Goal: Task Accomplishment & Management: Use online tool/utility

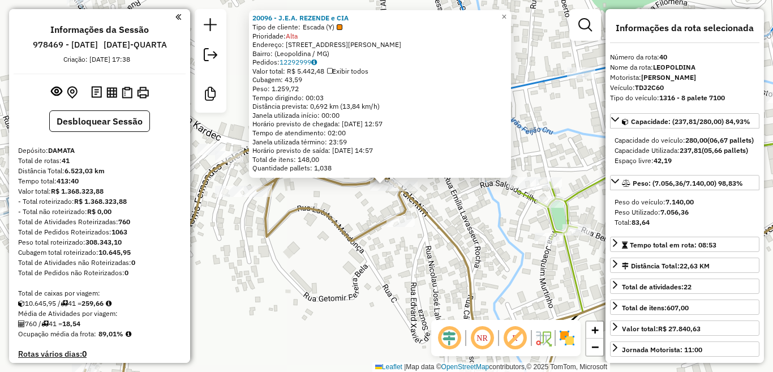
select select "**********"
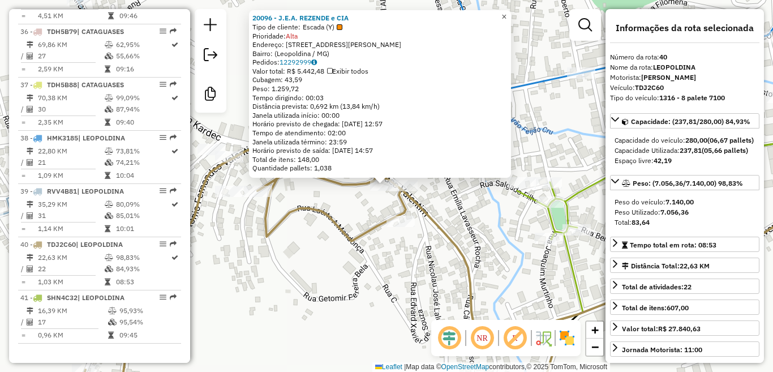
click at [507, 15] on span "×" at bounding box center [503, 17] width 5 height 10
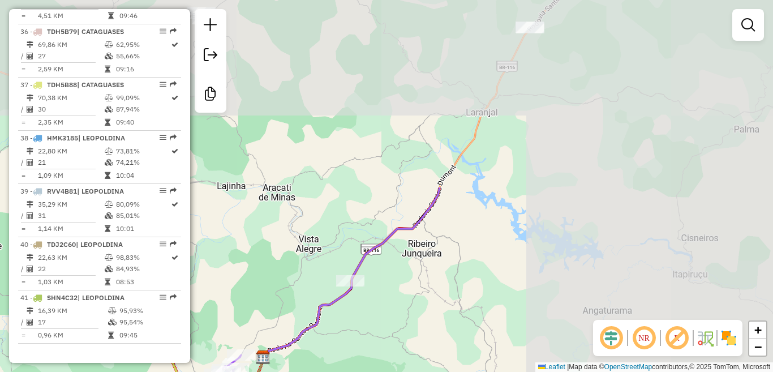
drag, startPoint x: 604, startPoint y: 169, endPoint x: 358, endPoint y: 333, distance: 295.4
click at [314, 371] on html "Aguarde... Pop-up bloqueado! Seu navegador bloqueou automáticamente a abertura …" at bounding box center [386, 186] width 773 height 372
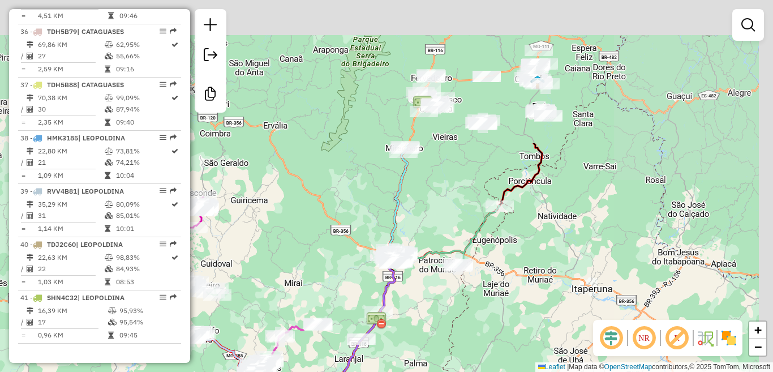
drag, startPoint x: 476, startPoint y: 136, endPoint x: 380, endPoint y: 317, distance: 204.6
click at [380, 317] on img at bounding box center [376, 320] width 20 height 20
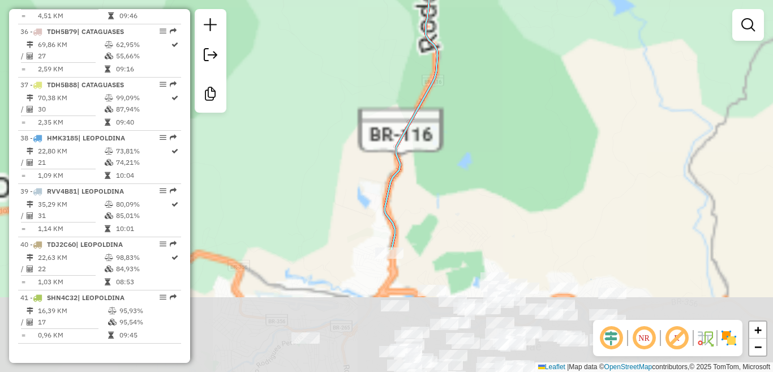
drag, startPoint x: 472, startPoint y: 205, endPoint x: 516, endPoint y: 49, distance: 162.7
click at [514, 53] on div "Rota 8 - Placa HEO5I55 17854 - BAR DO PRETO Janela de atendimento Grade de aten…" at bounding box center [386, 186] width 773 height 372
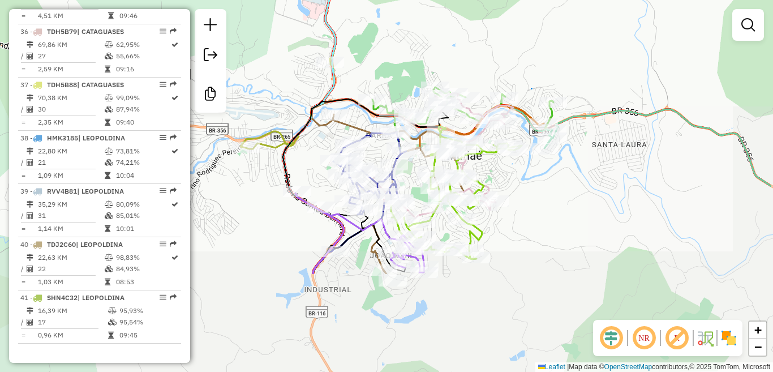
drag, startPoint x: 486, startPoint y: 142, endPoint x: 437, endPoint y: 27, distance: 125.5
click at [437, 27] on div "Rota 8 - Placa HEO5I55 17854 - BAR DO PRETO Janela de atendimento Grade de aten…" at bounding box center [386, 186] width 773 height 372
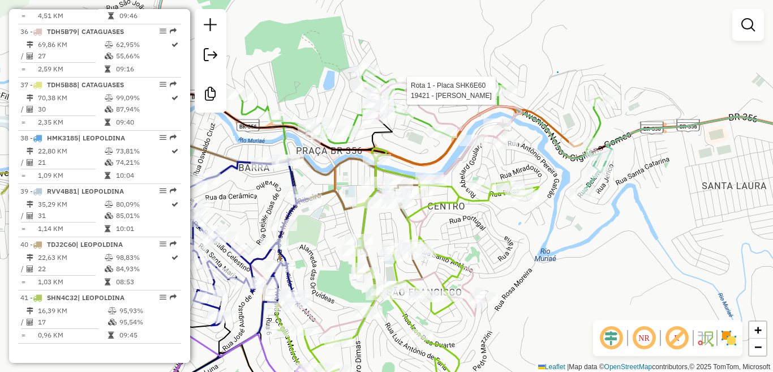
select select "**********"
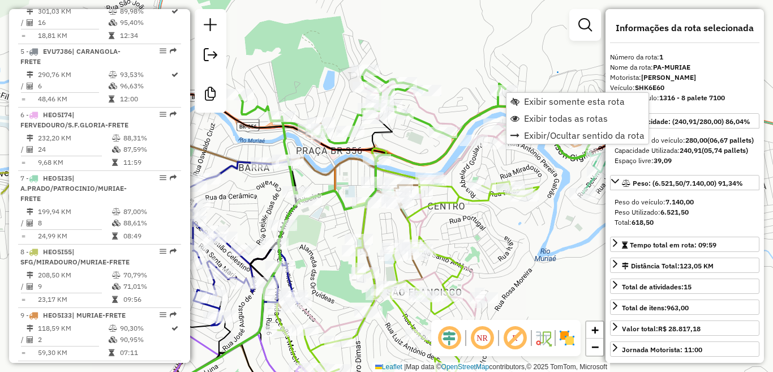
scroll to position [461, 0]
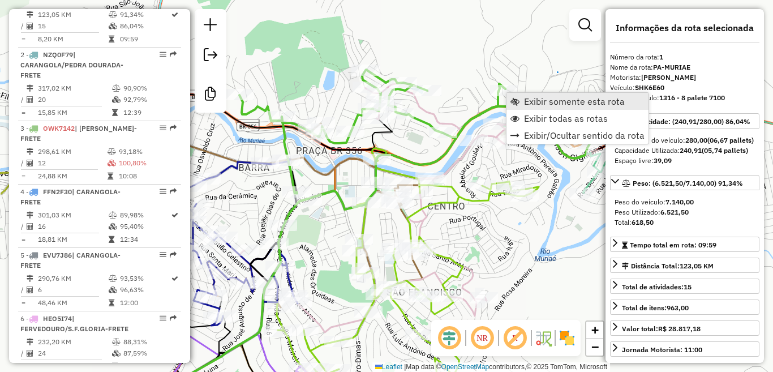
click at [534, 102] on span "Exibir somente esta rota" at bounding box center [574, 101] width 101 height 9
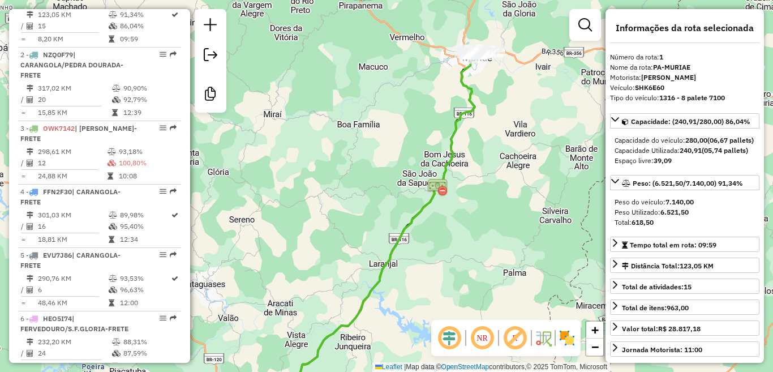
drag, startPoint x: 473, startPoint y: 89, endPoint x: 443, endPoint y: 227, distance: 141.4
click at [443, 227] on icon at bounding box center [380, 220] width 212 height 340
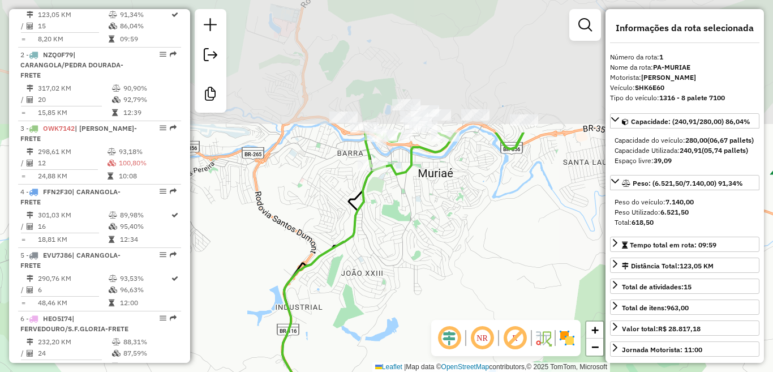
drag, startPoint x: 465, startPoint y: 101, endPoint x: 397, endPoint y: 308, distance: 218.0
click at [397, 308] on div "Janela de atendimento Grade de atendimento Capacidade Transportadoras Veículos …" at bounding box center [386, 186] width 773 height 372
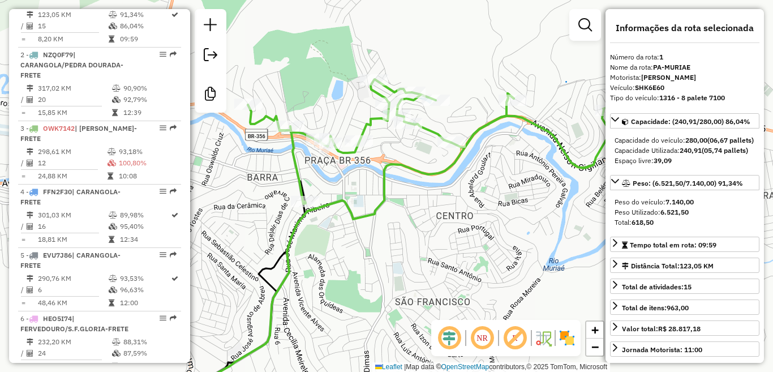
click at [556, 251] on div "Janela de atendimento Grade de atendimento Capacidade Transportadoras Veículos …" at bounding box center [386, 186] width 773 height 372
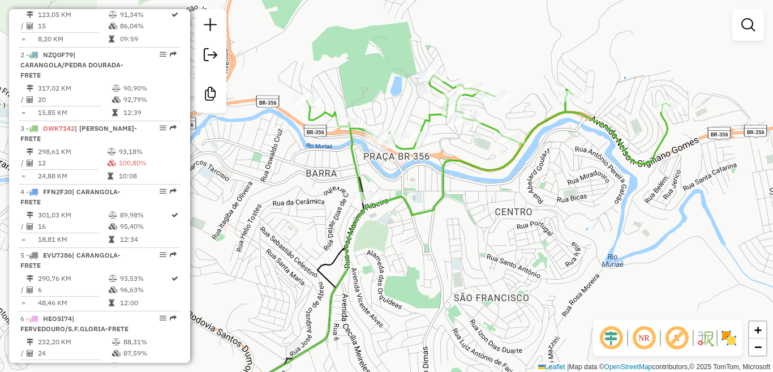
drag, startPoint x: 510, startPoint y: 225, endPoint x: 569, endPoint y: 221, distance: 59.0
click at [569, 221] on div "Janela de atendimento Grade de atendimento Capacidade Transportadoras Veículos …" at bounding box center [386, 186] width 773 height 372
select select "**********"
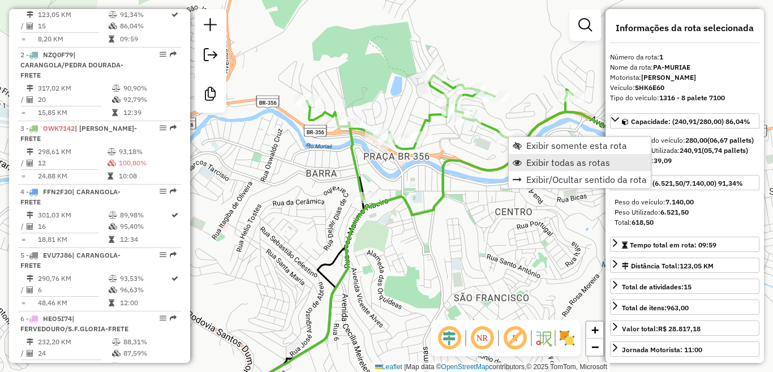
click at [539, 161] on span "Exibir todas as rotas" at bounding box center [568, 162] width 84 height 9
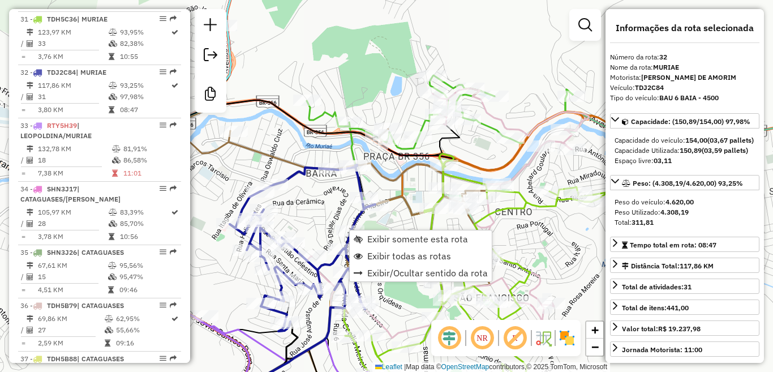
scroll to position [2283, 0]
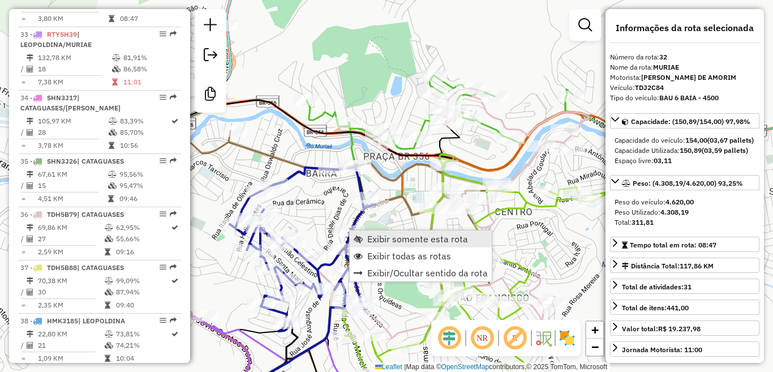
click at [401, 237] on span "Exibir somente esta rota" at bounding box center [417, 238] width 101 height 9
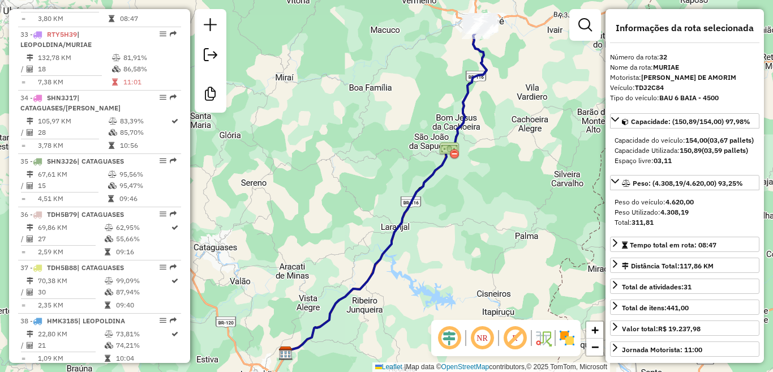
click at [546, 215] on div "Janela de atendimento Grade de atendimento Capacidade Transportadoras Veículos …" at bounding box center [386, 186] width 773 height 372
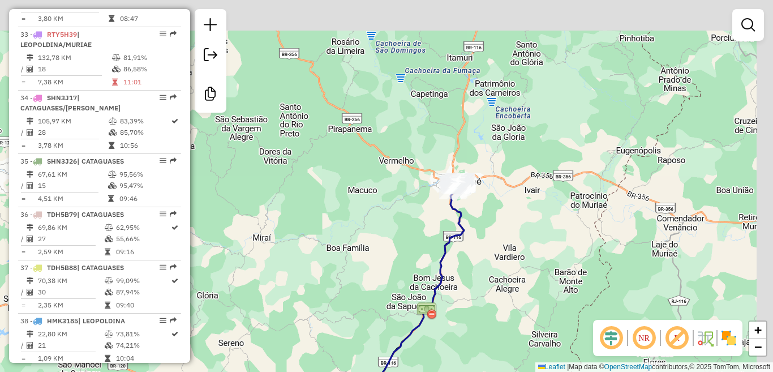
drag, startPoint x: 511, startPoint y: 118, endPoint x: 480, endPoint y: 316, distance: 200.5
click at [484, 334] on div "Janela de atendimento Grade de atendimento Capacidade Transportadoras Veículos …" at bounding box center [386, 186] width 773 height 372
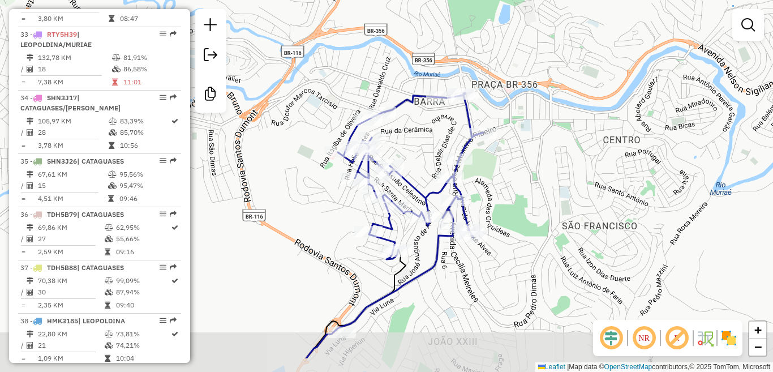
drag, startPoint x: 430, startPoint y: 216, endPoint x: 556, endPoint y: 147, distance: 144.4
click at [556, 147] on div "Janela de atendimento Grade de atendimento Capacidade Transportadoras Veículos …" at bounding box center [386, 186] width 773 height 372
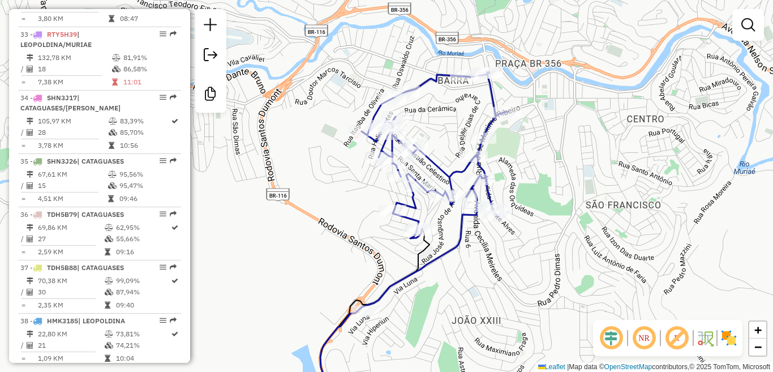
drag, startPoint x: 539, startPoint y: 132, endPoint x: 569, endPoint y: 131, distance: 30.6
click at [569, 131] on div "Janela de atendimento Grade de atendimento Capacidade Transportadoras Veículos …" at bounding box center [386, 186] width 773 height 372
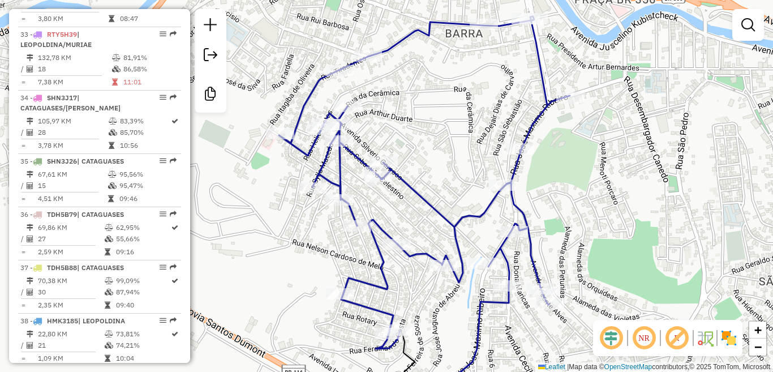
drag, startPoint x: 541, startPoint y: 103, endPoint x: 730, endPoint y: 104, distance: 189.0
click at [730, 104] on div "Janela de atendimento Grade de atendimento Capacidade Transportadoras Veículos …" at bounding box center [386, 186] width 773 height 372
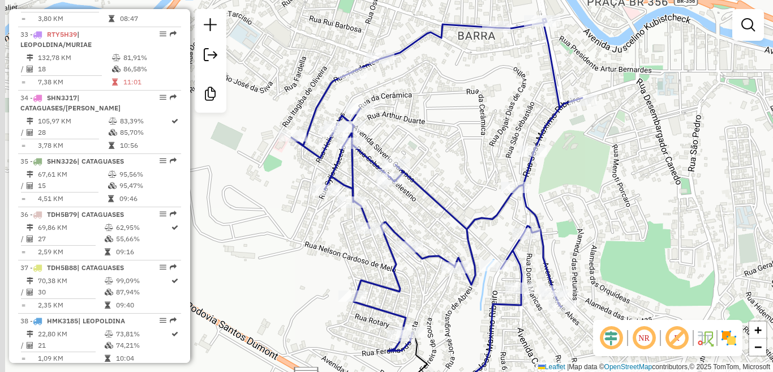
drag, startPoint x: 493, startPoint y: 127, endPoint x: 629, endPoint y: 175, distance: 144.1
click at [629, 175] on div "Janela de atendimento Grade de atendimento Capacidade Transportadoras Veículos …" at bounding box center [386, 186] width 773 height 372
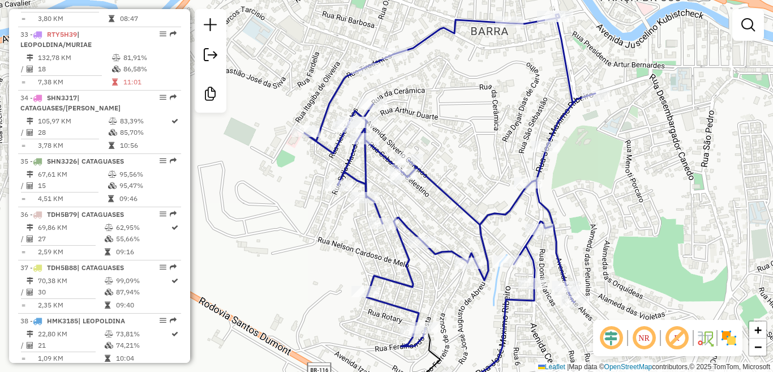
drag, startPoint x: 568, startPoint y: 170, endPoint x: 581, endPoint y: 165, distance: 13.8
click at [581, 165] on div "Janela de atendimento Grade de atendimento Capacidade Transportadoras Veículos …" at bounding box center [386, 186] width 773 height 372
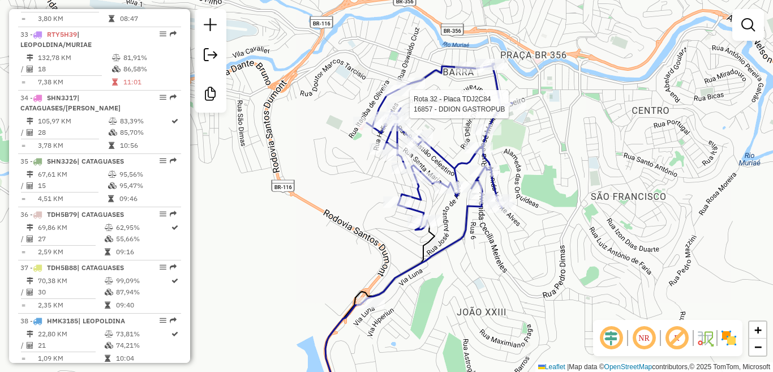
select select "**********"
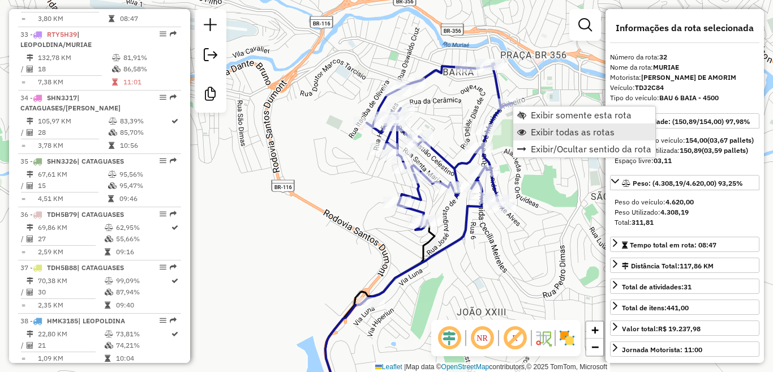
click at [578, 131] on span "Exibir todas as rotas" at bounding box center [573, 131] width 84 height 9
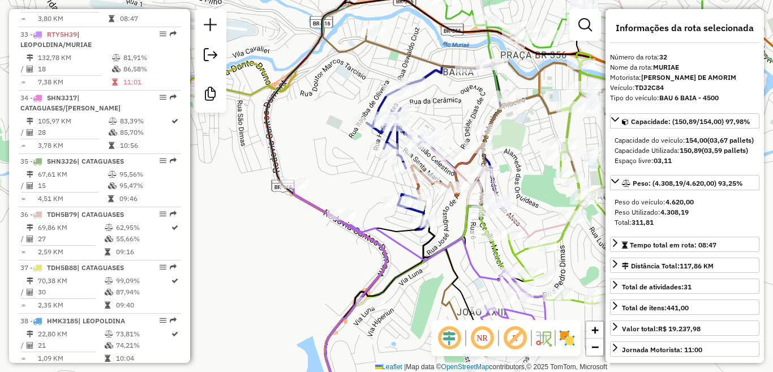
click at [327, 147] on div "Rota 33 - Placa RTY5H39 12670 - XODOZAO Janela de atendimento Grade de atendime…" at bounding box center [386, 186] width 773 height 372
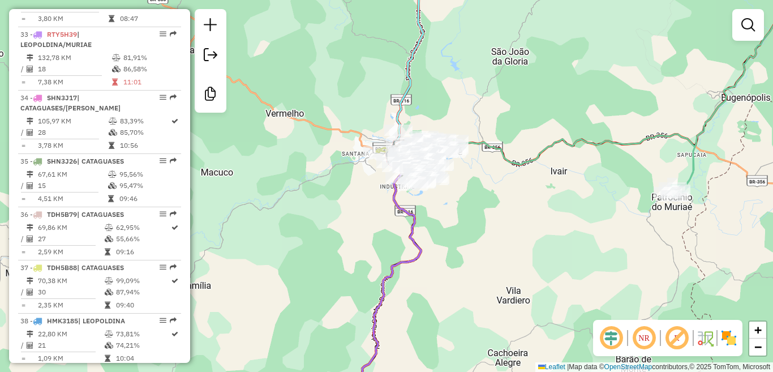
drag, startPoint x: 308, startPoint y: 152, endPoint x: 478, endPoint y: 159, distance: 170.5
click at [488, 161] on div "Janela de atendimento Grade de atendimento Capacidade Transportadoras Veículos …" at bounding box center [386, 186] width 773 height 372
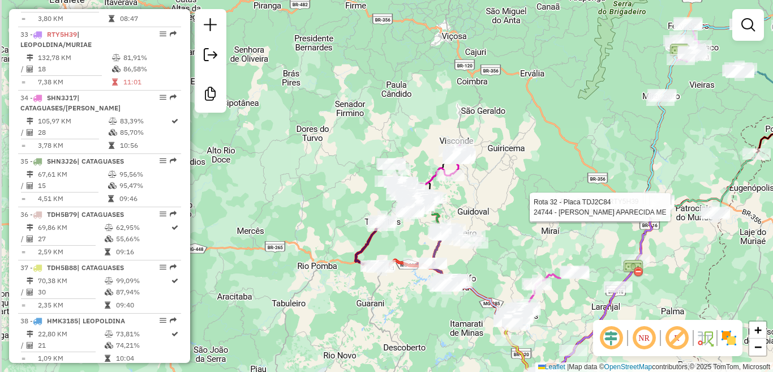
drag, startPoint x: 333, startPoint y: 138, endPoint x: 518, endPoint y: 182, distance: 189.8
click at [520, 183] on div "Rota 31 - Placa TDH5C36 16885 - CHURRASQUINHO DO MIX Rota 32 - Placa TDJ2C84 14…" at bounding box center [386, 186] width 773 height 372
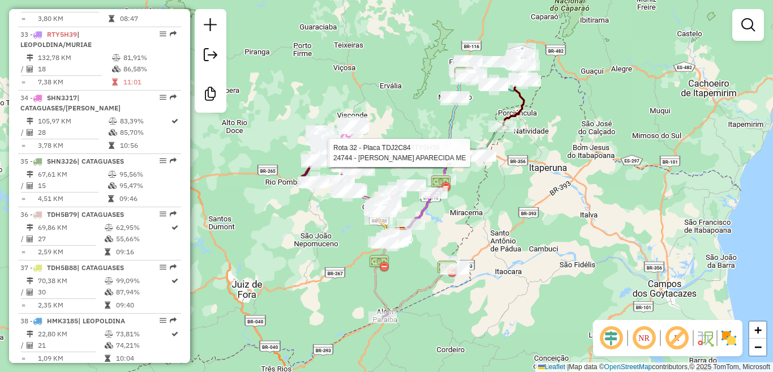
drag, startPoint x: 575, startPoint y: 174, endPoint x: 508, endPoint y: 138, distance: 76.0
click at [508, 138] on div "Rota 31 - Placa TDH5C36 16885 - CHURRASQUINHO DO MIX Rota 32 - Placa TDJ2C84 14…" at bounding box center [386, 186] width 773 height 372
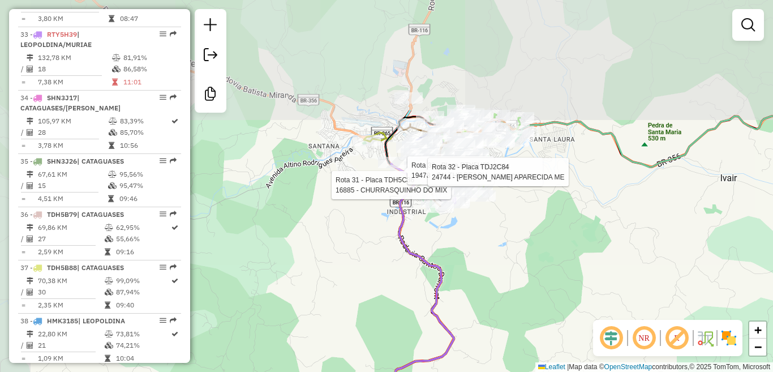
drag, startPoint x: 444, startPoint y: 100, endPoint x: 511, endPoint y: 247, distance: 161.9
click at [511, 247] on div "Rota 31 - Placa TDH5C36 16885 - CHURRASQUINHO DO MIX Rota 32 - Placa TDJ2C84 14…" at bounding box center [386, 186] width 773 height 372
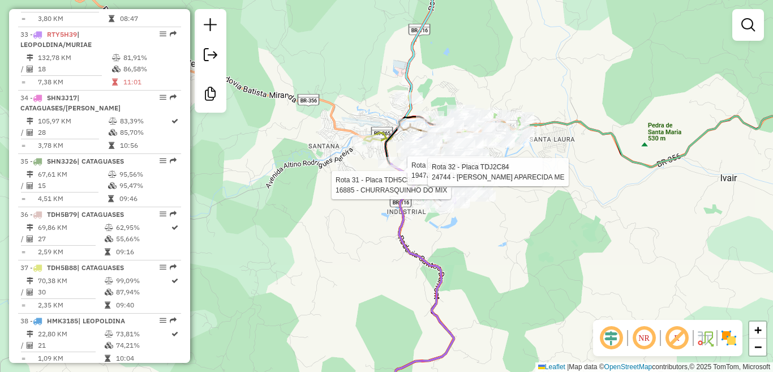
click at [543, 198] on div "Rota 31 - Placa TDH5C36 16885 - CHURRASQUINHO DO MIX Rota 32 - Placa TDJ2C84 14…" at bounding box center [386, 186] width 773 height 372
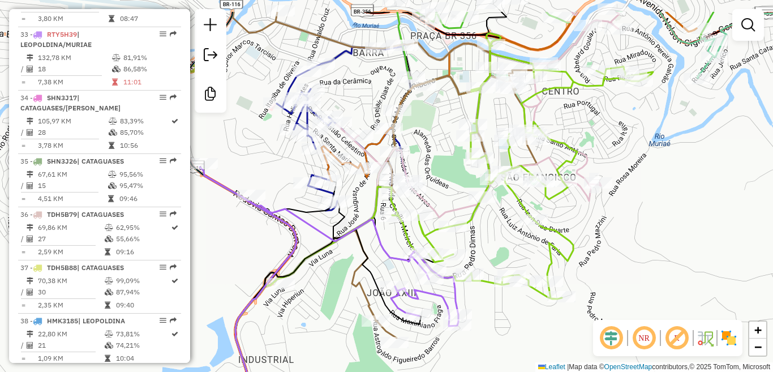
drag, startPoint x: 422, startPoint y: 138, endPoint x: 626, endPoint y: 187, distance: 210.2
click at [626, 187] on div "Janela de atendimento Grade de atendimento Capacidade Transportadoras Veículos …" at bounding box center [386, 186] width 773 height 372
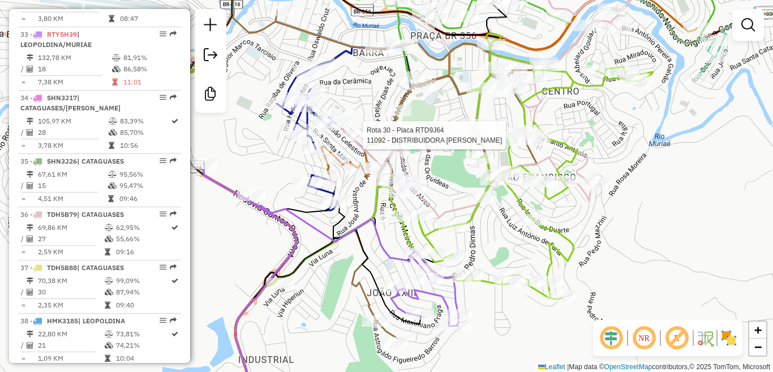
select select "**********"
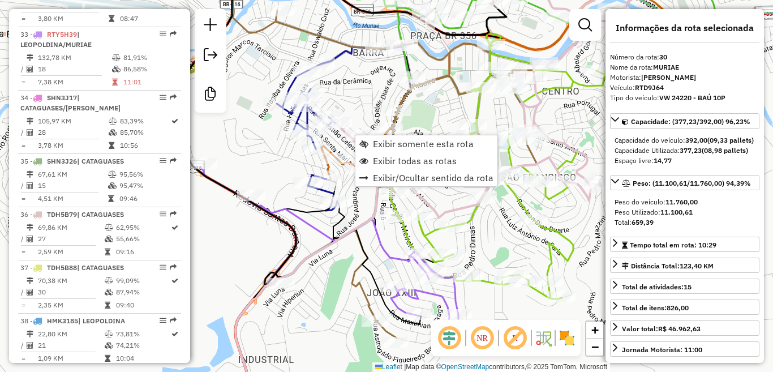
scroll to position [2177, 0]
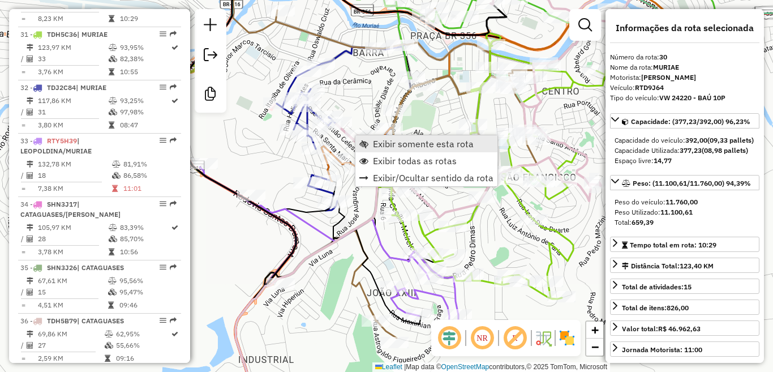
click at [385, 140] on span "Exibir somente esta rota" at bounding box center [423, 143] width 101 height 9
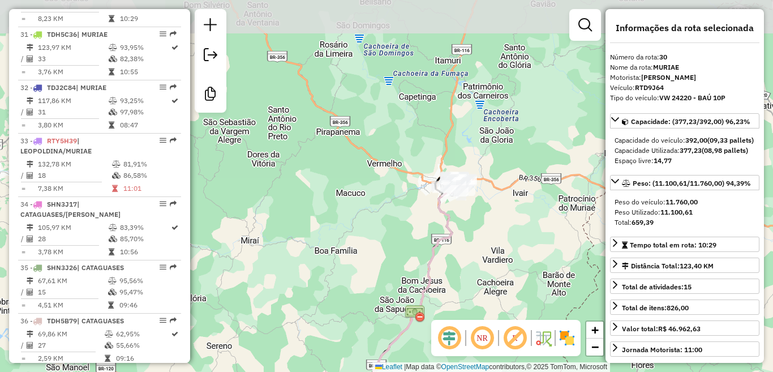
drag, startPoint x: 436, startPoint y: 61, endPoint x: 407, endPoint y: 221, distance: 163.3
click at [407, 221] on div "Janela de atendimento Grade de atendimento Capacidade Transportadoras Veículos …" at bounding box center [386, 186] width 773 height 372
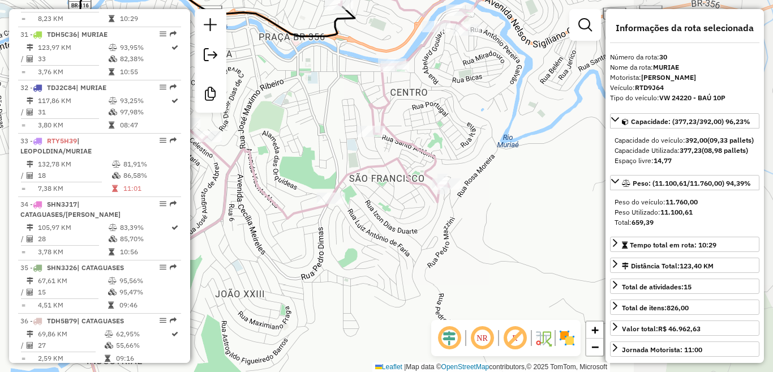
drag, startPoint x: 533, startPoint y: 175, endPoint x: 323, endPoint y: 193, distance: 210.2
click at [321, 193] on div "Janela de atendimento Grade de atendimento Capacidade Transportadoras Veículos …" at bounding box center [386, 186] width 773 height 372
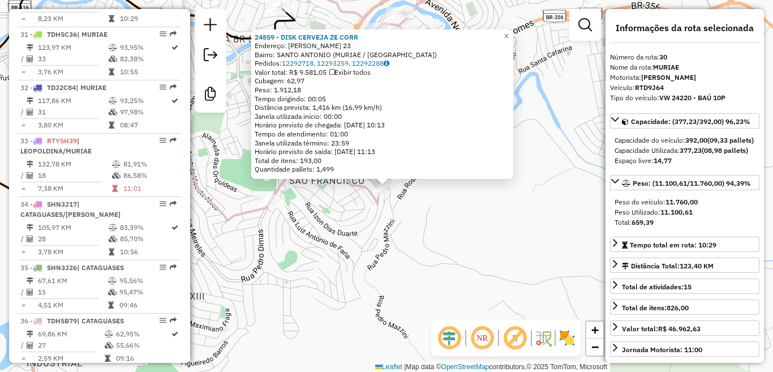
click at [445, 210] on div "24859 - DISK CERVEJA ZE CORR Endereço: [PERSON_NAME] 23 Bairro: [GEOGRAPHIC_DAT…" at bounding box center [386, 186] width 773 height 372
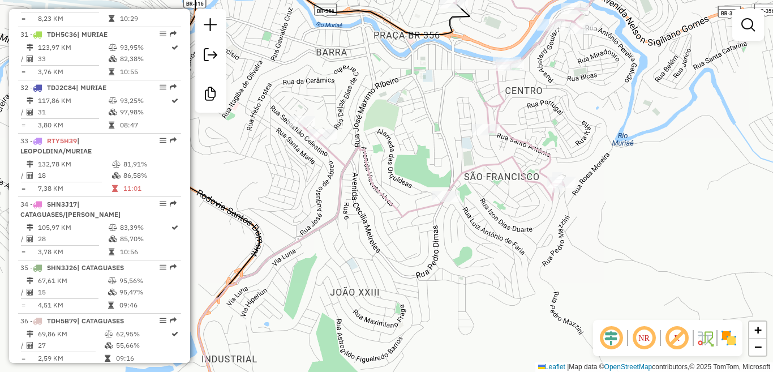
drag, startPoint x: 317, startPoint y: 166, endPoint x: 492, endPoint y: 162, distance: 174.9
click at [492, 162] on icon at bounding box center [449, 92] width 300 height 250
select select "**********"
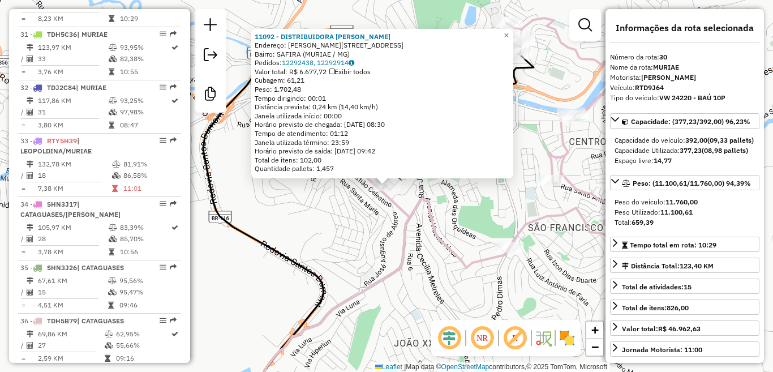
click at [325, 198] on div "11092 - DISTRIBUIDORA [PERSON_NAME]: [PERSON_NAME] 39 Bairro: SAFIRA (MURIAE / …" at bounding box center [386, 186] width 773 height 372
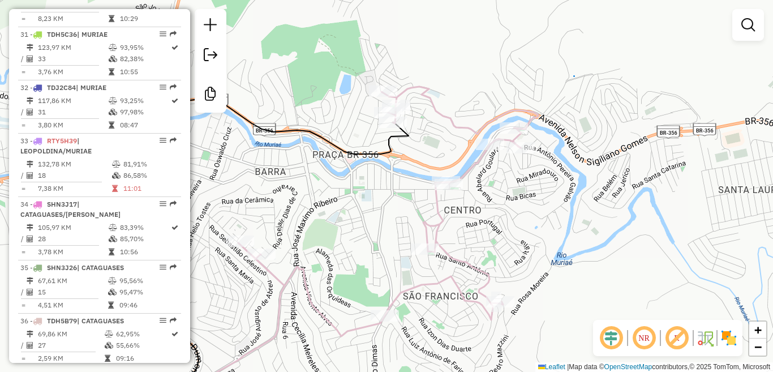
drag, startPoint x: 512, startPoint y: 177, endPoint x: 372, endPoint y: 256, distance: 159.9
click at [372, 256] on div "Janela de atendimento Grade de atendimento Capacidade Transportadoras Veículos …" at bounding box center [386, 186] width 773 height 372
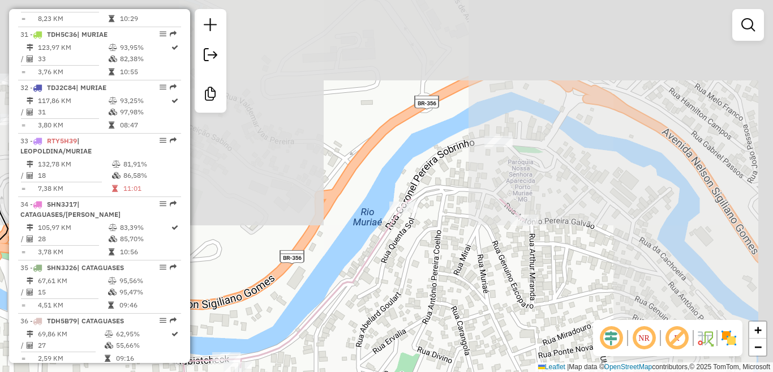
drag, startPoint x: 491, startPoint y: 104, endPoint x: 301, endPoint y: 340, distance: 303.1
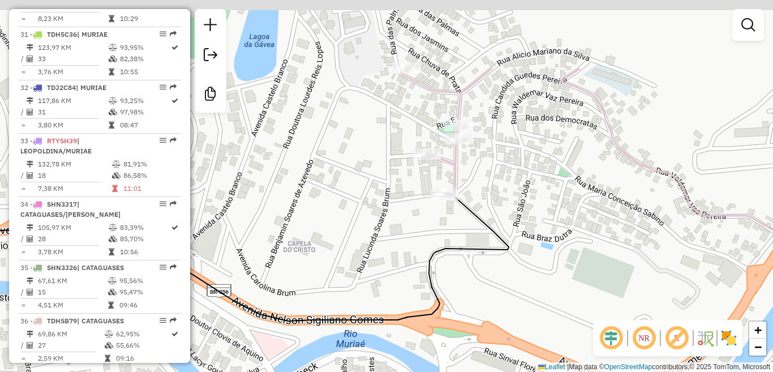
drag, startPoint x: 391, startPoint y: 119, endPoint x: 414, endPoint y: 290, distance: 172.4
click at [414, 288] on div "Janela de atendimento Grade de atendimento Capacidade Transportadoras Veículos …" at bounding box center [386, 186] width 773 height 372
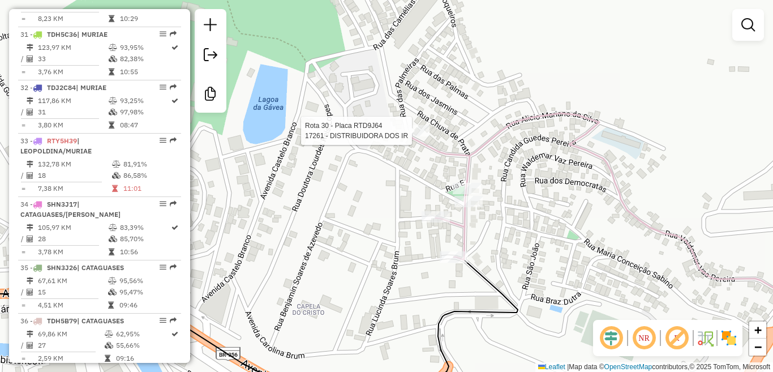
select select "**********"
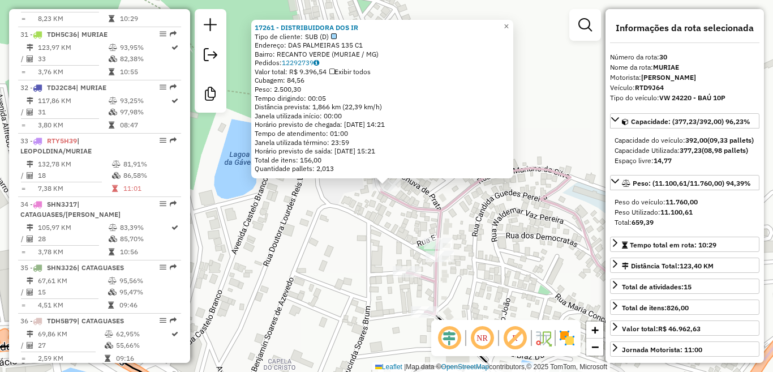
click at [324, 227] on div "17261 - DISTRIBUIDORA DOS IR Tipo de cliente: SUB (D) Endereço: DAS PALMEIRAS 1…" at bounding box center [386, 186] width 773 height 372
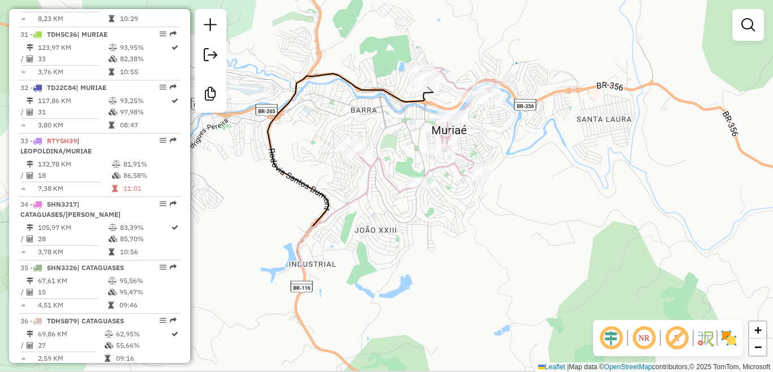
drag, startPoint x: 346, startPoint y: 294, endPoint x: 391, endPoint y: 125, distance: 174.6
click at [391, 125] on div "Janela de atendimento Grade de atendimento Capacidade Transportadoras Veículos …" at bounding box center [386, 186] width 773 height 372
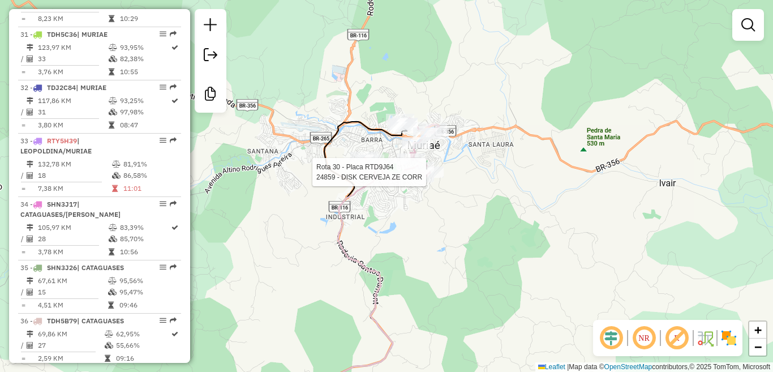
select select "**********"
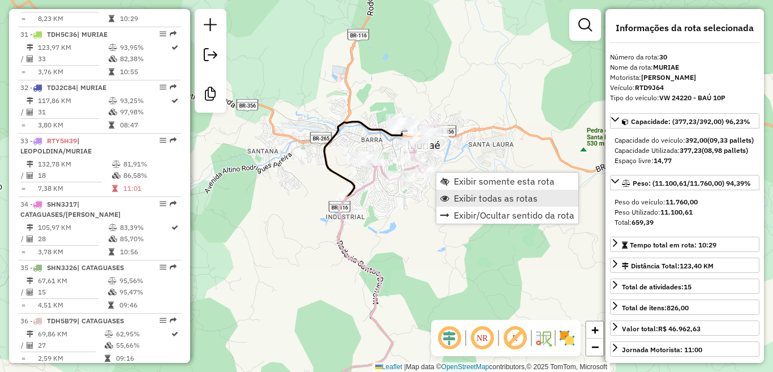
click at [486, 198] on span "Exibir todas as rotas" at bounding box center [496, 198] width 84 height 9
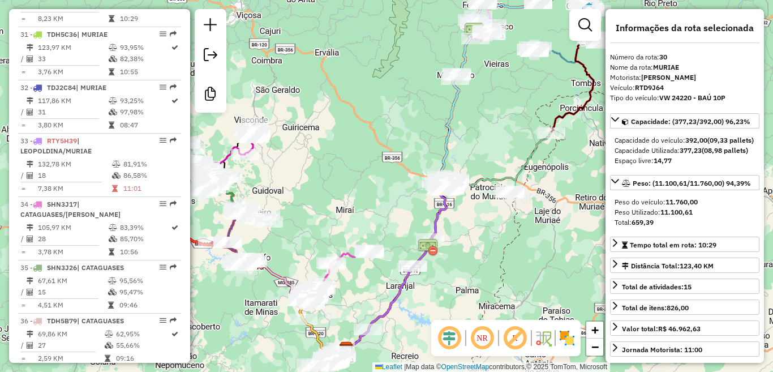
click at [525, 266] on div "Janela de atendimento Grade de atendimento Capacidade Transportadoras Veículos …" at bounding box center [386, 186] width 773 height 372
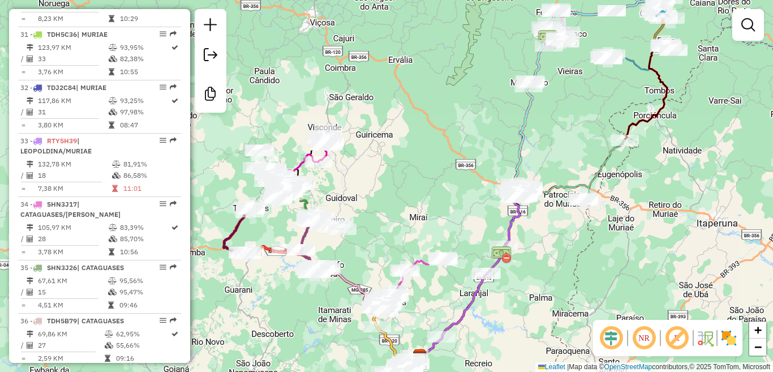
drag, startPoint x: 532, startPoint y: 230, endPoint x: 606, endPoint y: 238, distance: 73.9
click at [606, 238] on div "Janela de atendimento Grade de atendimento Capacidade Transportadoras Veículos …" at bounding box center [386, 186] width 773 height 372
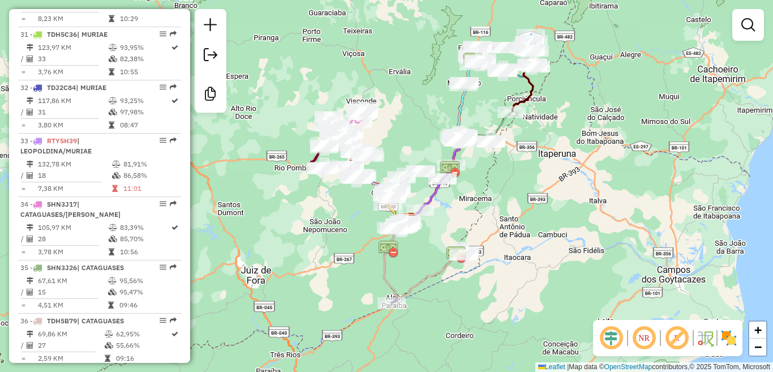
drag, startPoint x: 612, startPoint y: 246, endPoint x: 508, endPoint y: 168, distance: 129.4
click at [508, 168] on div "Janela de atendimento Grade de atendimento Capacidade Transportadoras Veículos …" at bounding box center [386, 186] width 773 height 372
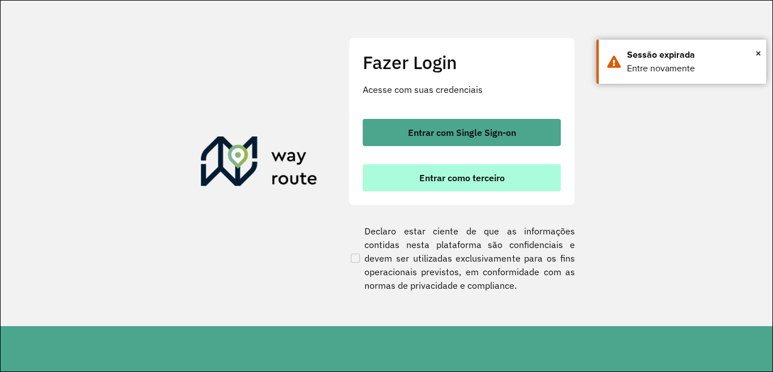
click at [462, 185] on button "Entrar como terceiro" at bounding box center [462, 177] width 198 height 27
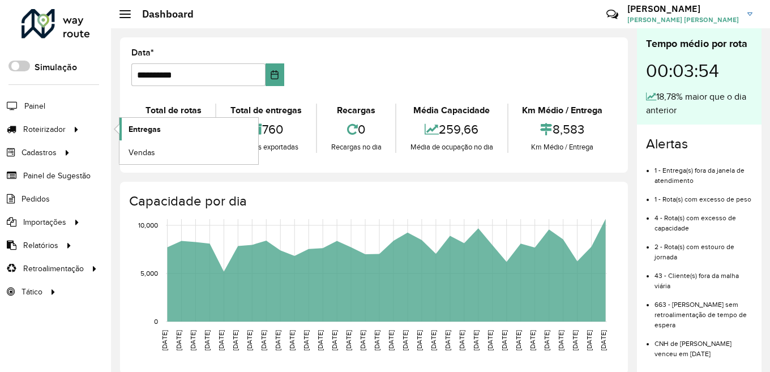
click at [155, 130] on span "Entregas" at bounding box center [144, 129] width 32 height 12
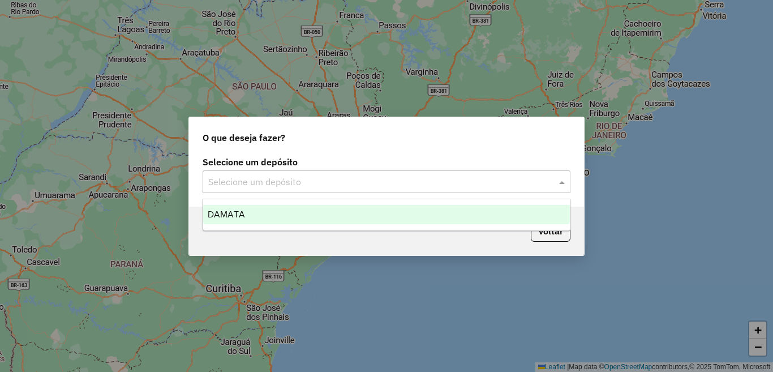
click at [563, 183] on span at bounding box center [563, 182] width 14 height 14
click at [364, 212] on div "DAMATA" at bounding box center [386, 214] width 367 height 19
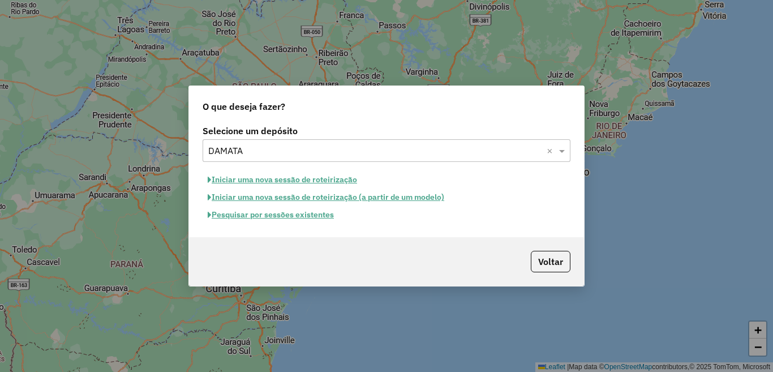
click at [323, 215] on button "Pesquisar por sessões existentes" at bounding box center [271, 215] width 136 height 18
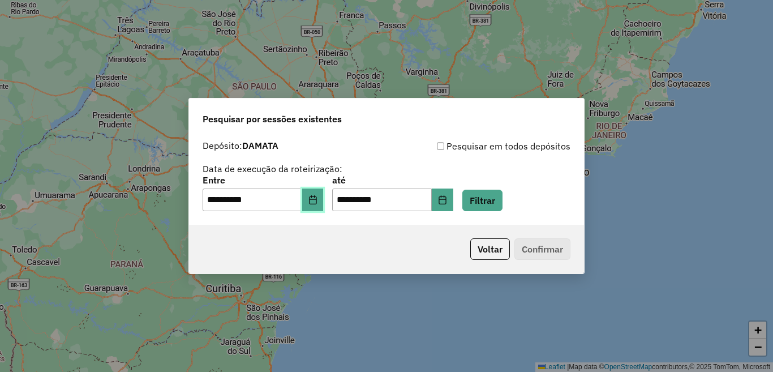
click at [318, 201] on icon "Choose Date" at bounding box center [312, 199] width 9 height 9
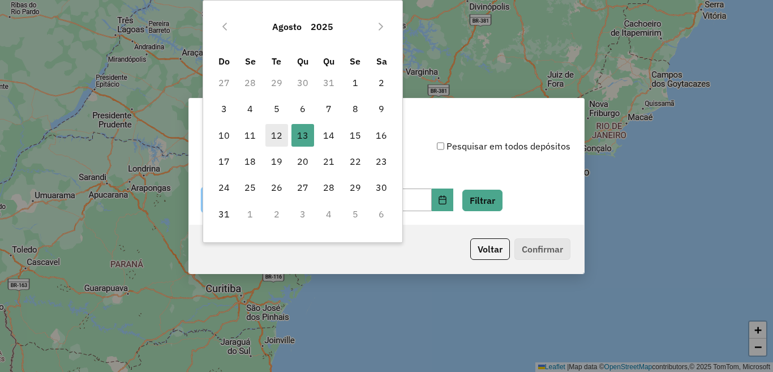
click at [274, 131] on span "12" at bounding box center [276, 135] width 23 height 23
type input "**********"
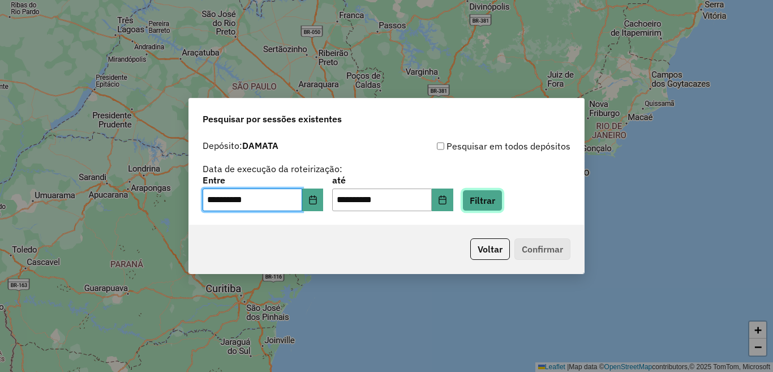
click at [503, 197] on button "Filtrar" at bounding box center [482, 201] width 40 height 22
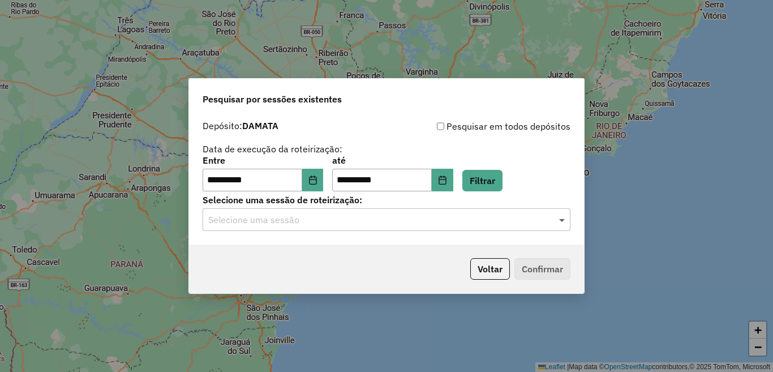
click at [564, 222] on span at bounding box center [563, 220] width 14 height 14
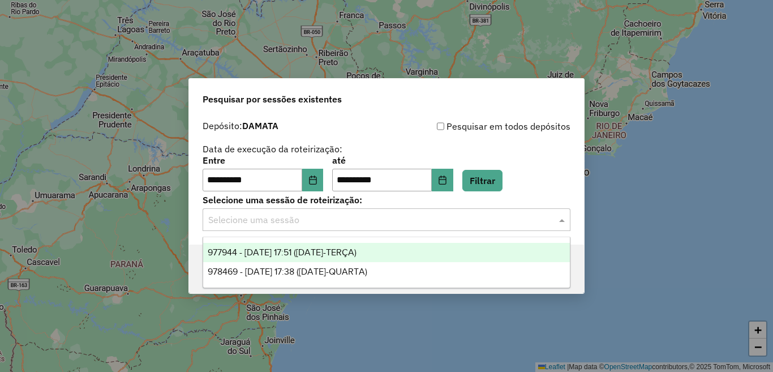
click at [357, 249] on span "977944 - 12/08/2025 17:51 (12/08/25-TERÇA)" at bounding box center [282, 252] width 149 height 10
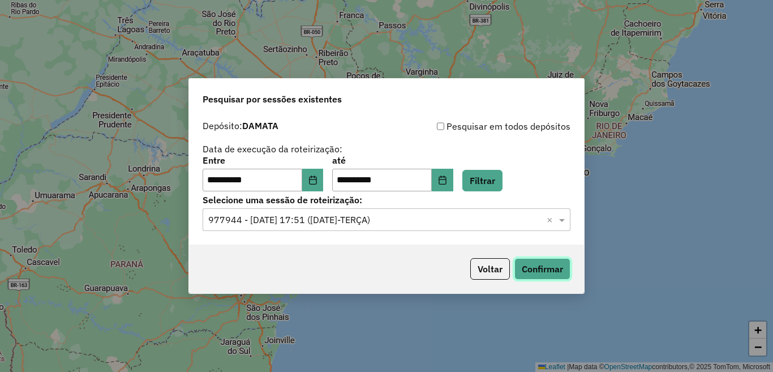
click at [541, 268] on button "Confirmar" at bounding box center [542, 269] width 56 height 22
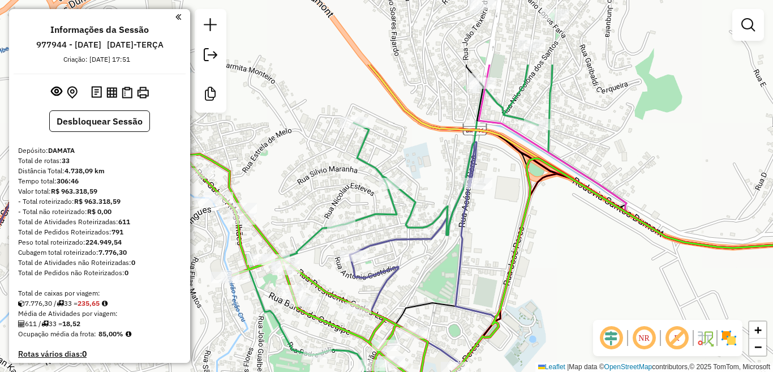
drag, startPoint x: 409, startPoint y: 181, endPoint x: 411, endPoint y: 308, distance: 127.4
click at [411, 308] on div "Janela de atendimento Grade de atendimento Capacidade Transportadoras Veículos …" at bounding box center [386, 186] width 773 height 372
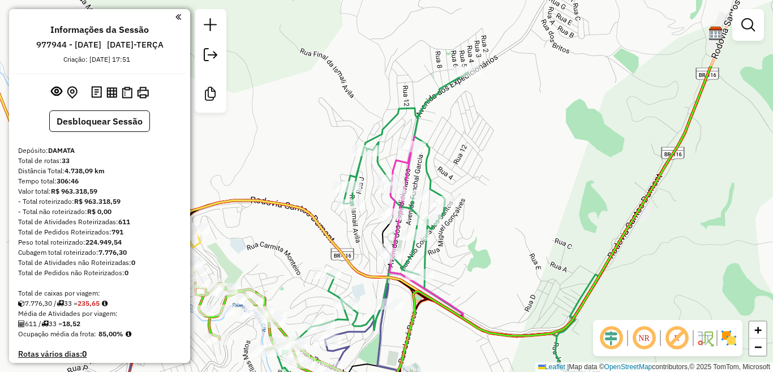
drag, startPoint x: 432, startPoint y: 136, endPoint x: 364, endPoint y: 259, distance: 139.9
click at [364, 259] on div "Janela de atendimento Grade de atendimento Capacidade Transportadoras Veículos …" at bounding box center [386, 186] width 773 height 372
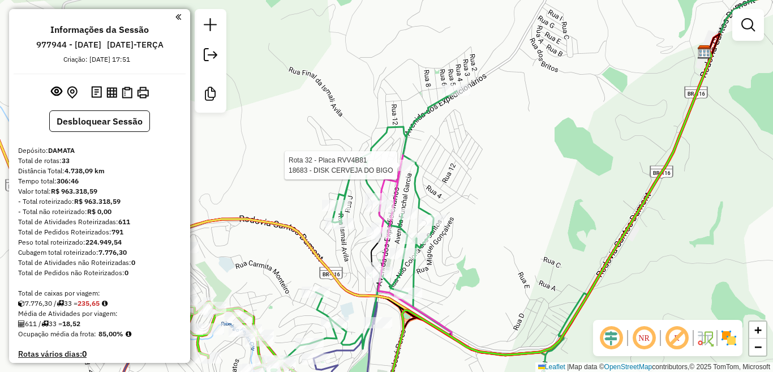
select select "**********"
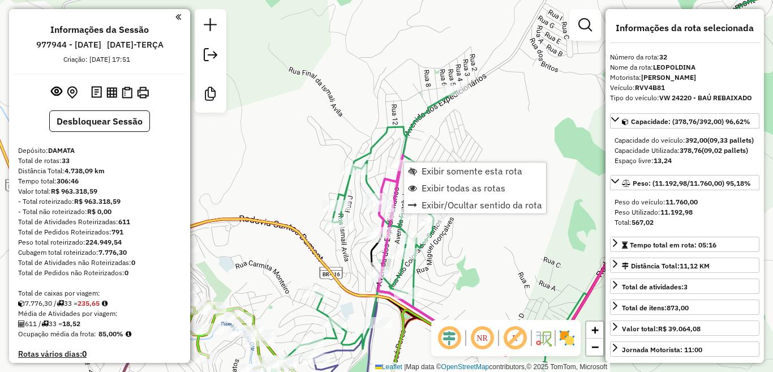
scroll to position [1979, 0]
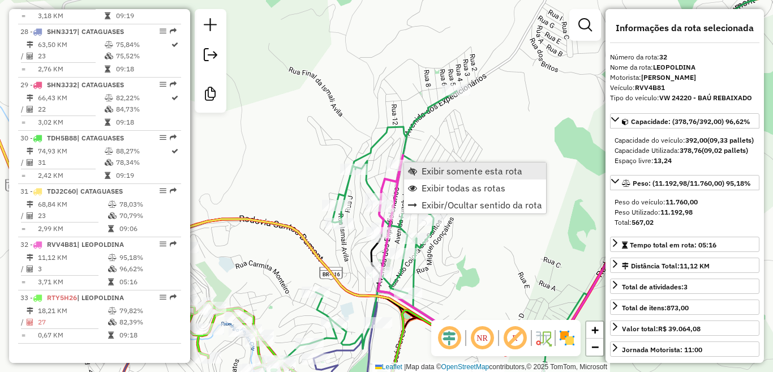
click at [440, 171] on span "Exibir somente esta rota" at bounding box center [472, 170] width 101 height 9
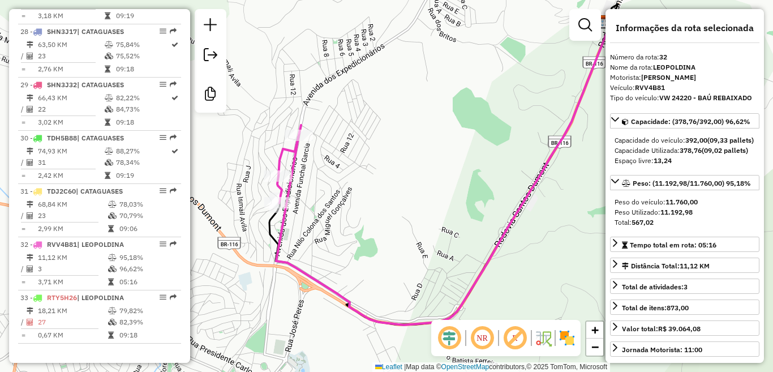
drag, startPoint x: 331, startPoint y: 274, endPoint x: 394, endPoint y: 245, distance: 69.4
click at [394, 245] on div "Janela de atendimento Grade de atendimento Capacidade Transportadoras Veículos …" at bounding box center [386, 186] width 773 height 372
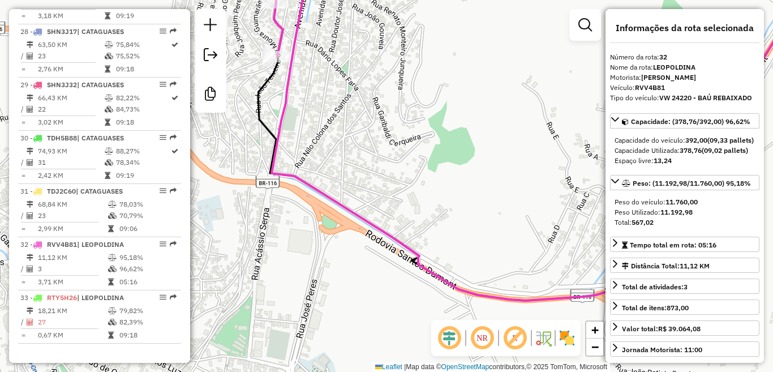
drag, startPoint x: 297, startPoint y: 273, endPoint x: 284, endPoint y: 173, distance: 100.9
click at [284, 173] on icon at bounding box center [558, 110] width 572 height 379
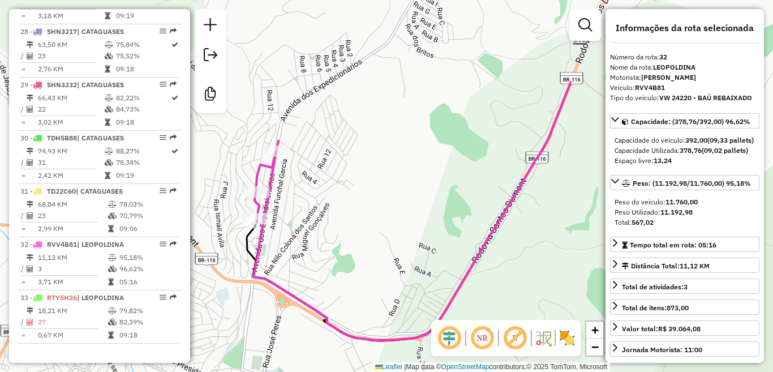
drag, startPoint x: 457, startPoint y: 114, endPoint x: 391, endPoint y: 225, distance: 129.5
click at [388, 226] on div "Janela de atendimento Grade de atendimento Capacidade Transportadoras Veículos …" at bounding box center [386, 186] width 773 height 372
